Goal: Navigation & Orientation: Go to known website

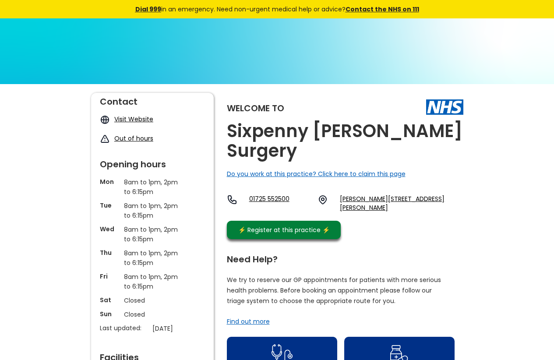
scroll to position [44, 0]
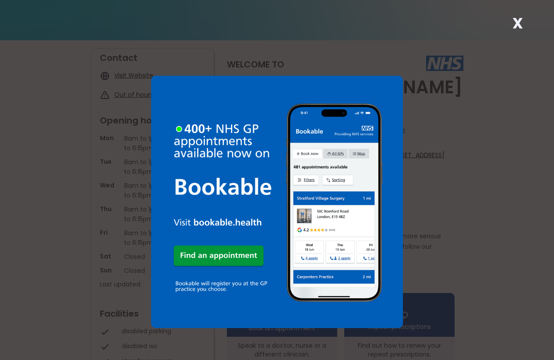
click at [426, 240] on div "X" at bounding box center [277, 180] width 554 height 360
click at [71, 96] on div "X" at bounding box center [277, 180] width 554 height 360
drag, startPoint x: 202, startPoint y: 98, endPoint x: 206, endPoint y: 100, distance: 4.7
click at [202, 98] on img at bounding box center [277, 202] width 252 height 252
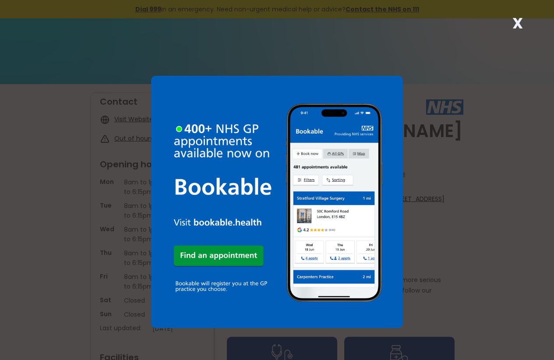
click at [410, 293] on div "X" at bounding box center [277, 180] width 554 height 360
click at [370, 80] on img at bounding box center [277, 202] width 252 height 252
click at [203, 286] on img at bounding box center [277, 202] width 252 height 252
click at [520, 18] on strong "X" at bounding box center [517, 23] width 11 height 21
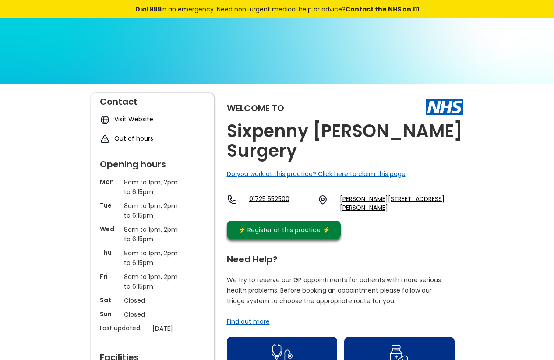
click at [121, 117] on link "Visit Website" at bounding box center [133, 119] width 39 height 9
